Goal: Task Accomplishment & Management: Use online tool/utility

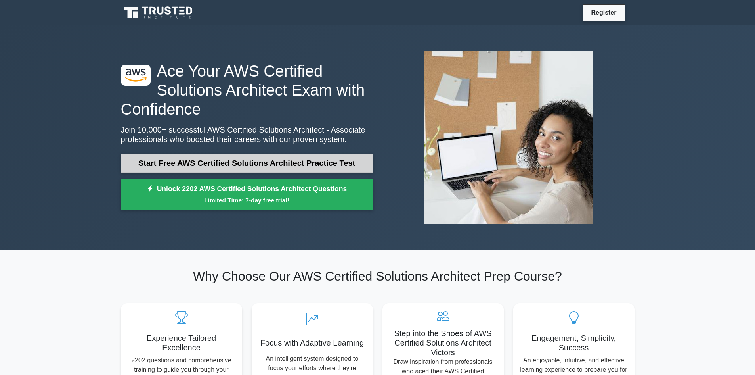
click at [249, 169] on link "Start Free AWS Certified Solutions Architect Practice Test" at bounding box center [247, 162] width 252 height 19
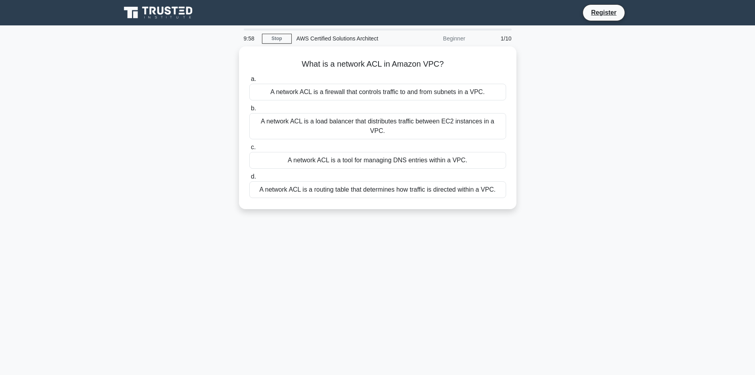
click at [202, 163] on div "What is a network ACL in Amazon VPC? .spinner_0XTQ{transform-origin:center;anim…" at bounding box center [377, 132] width 523 height 172
click at [274, 35] on link "Stop" at bounding box center [277, 39] width 30 height 10
